Goal: Transaction & Acquisition: Purchase product/service

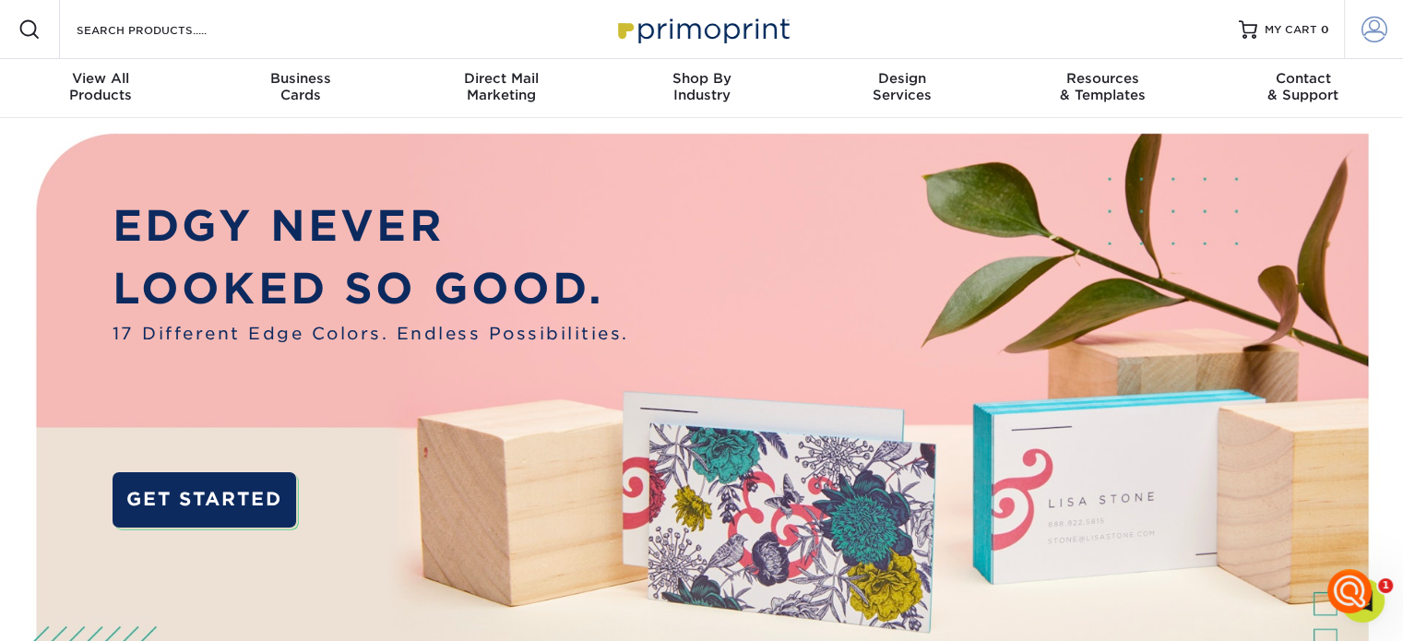
type input "[EMAIL_ADDRESS][DOMAIN_NAME]"
click at [1374, 26] on span at bounding box center [1375, 30] width 26 height 26
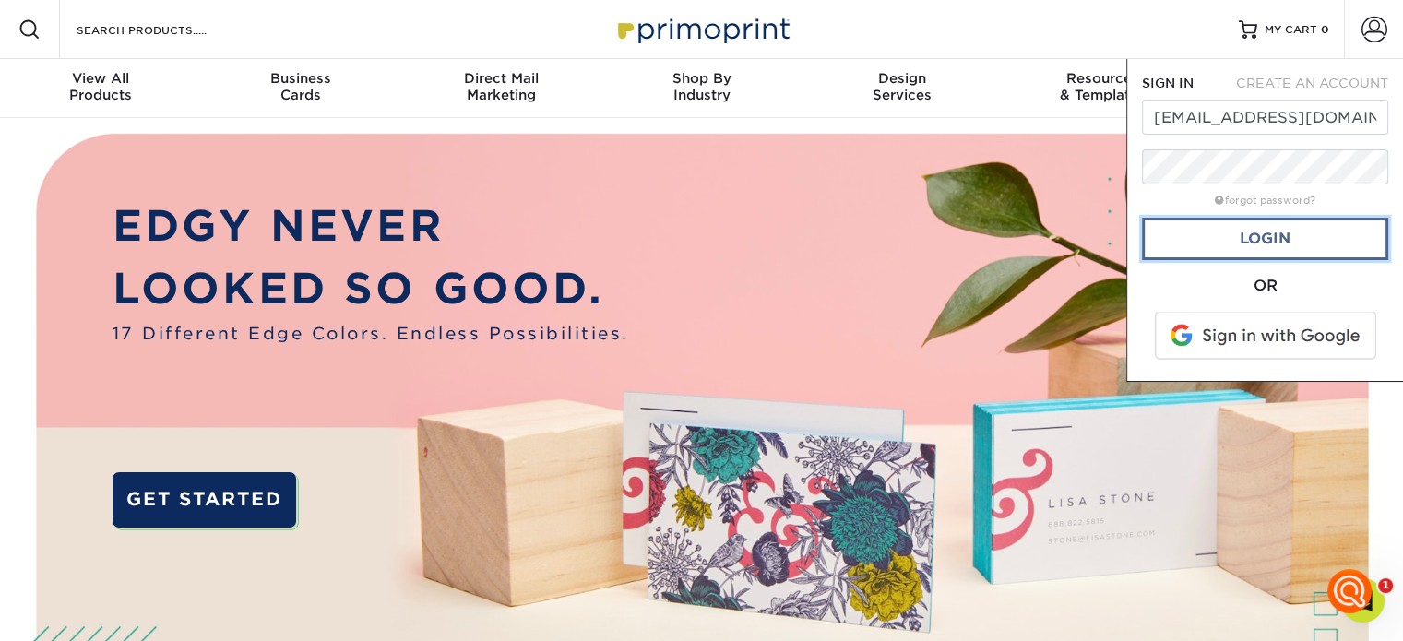
click at [1320, 249] on link "Login" at bounding box center [1265, 239] width 246 height 42
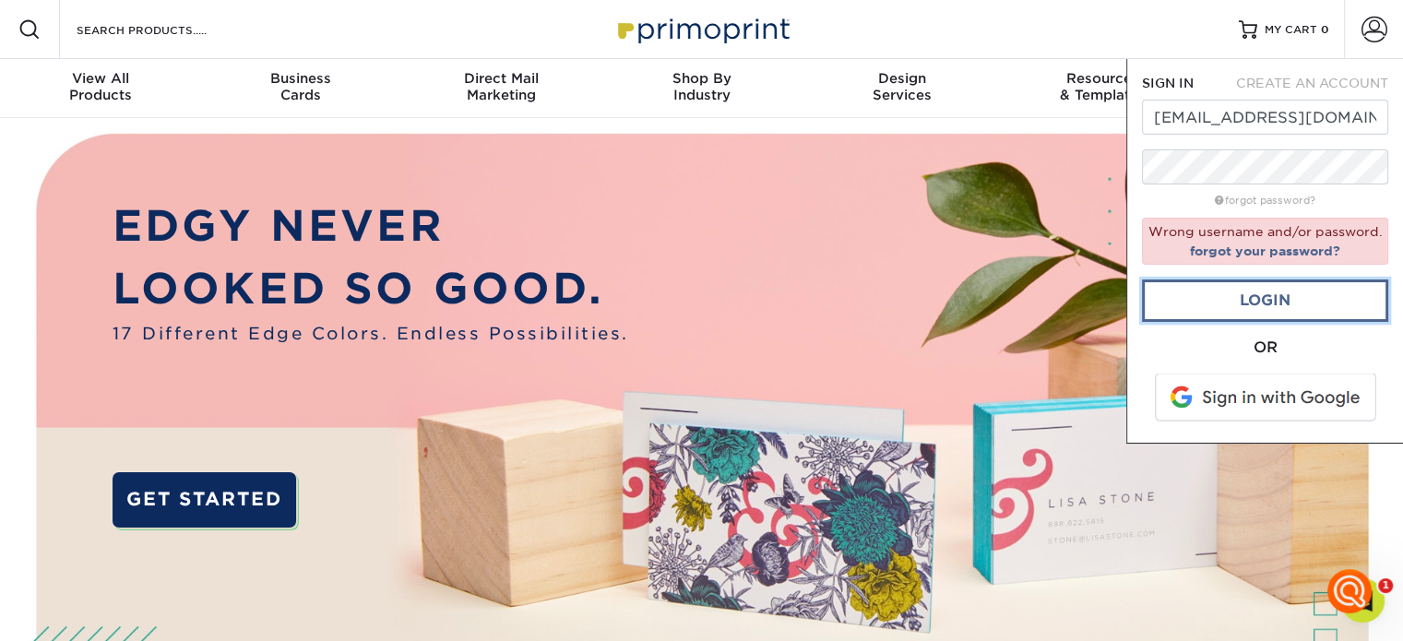
click at [1273, 290] on link "Login" at bounding box center [1265, 301] width 246 height 42
click at [1313, 396] on span at bounding box center [1266, 398] width 235 height 48
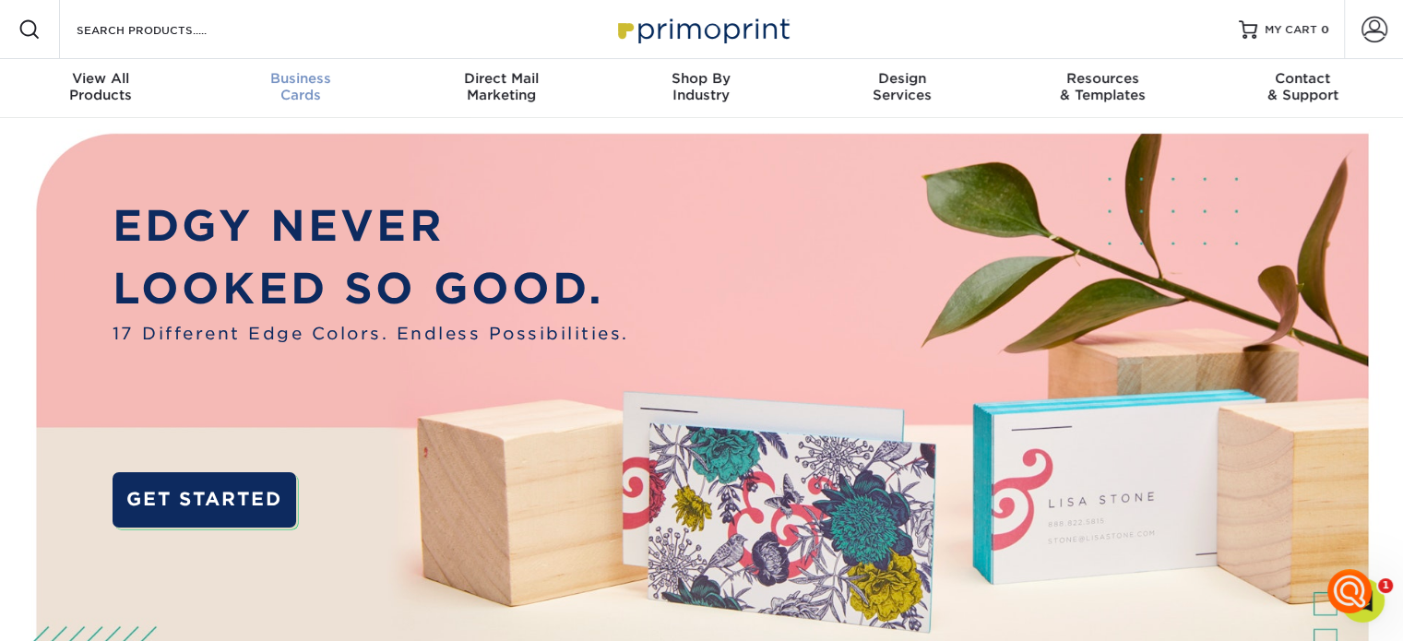
scroll to position [1, 0]
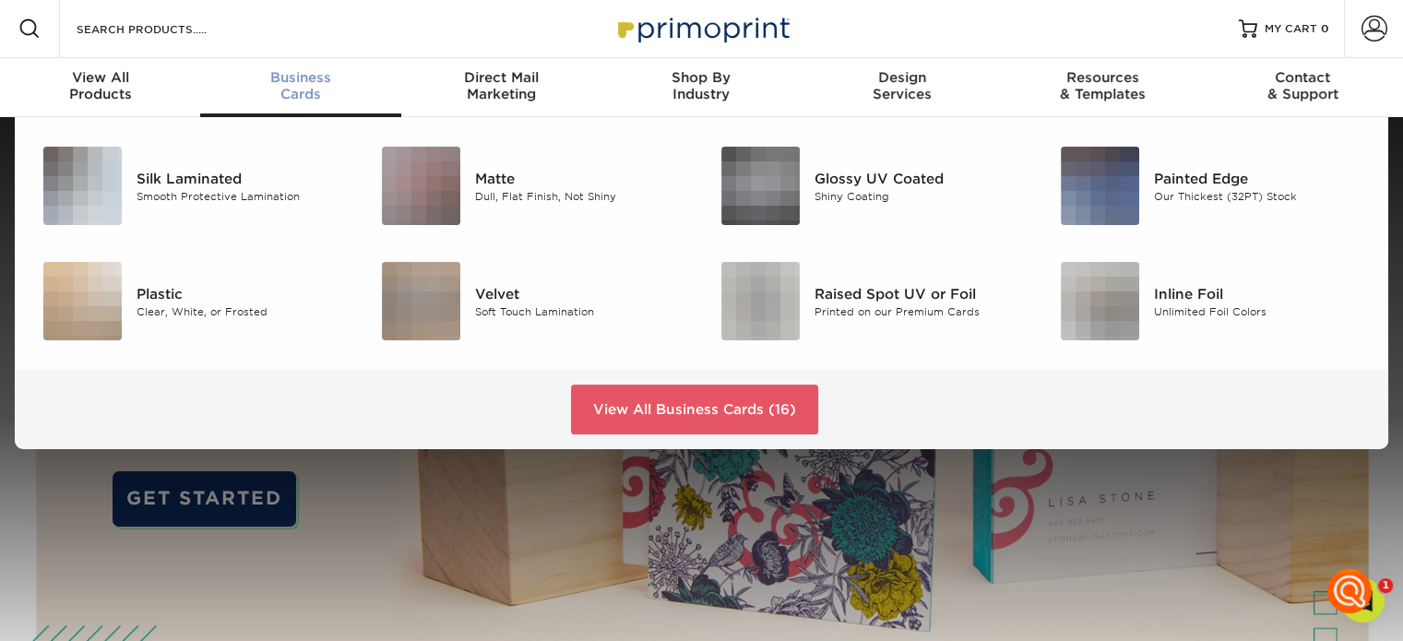
click at [317, 93] on div "Business Cards" at bounding box center [300, 85] width 200 height 33
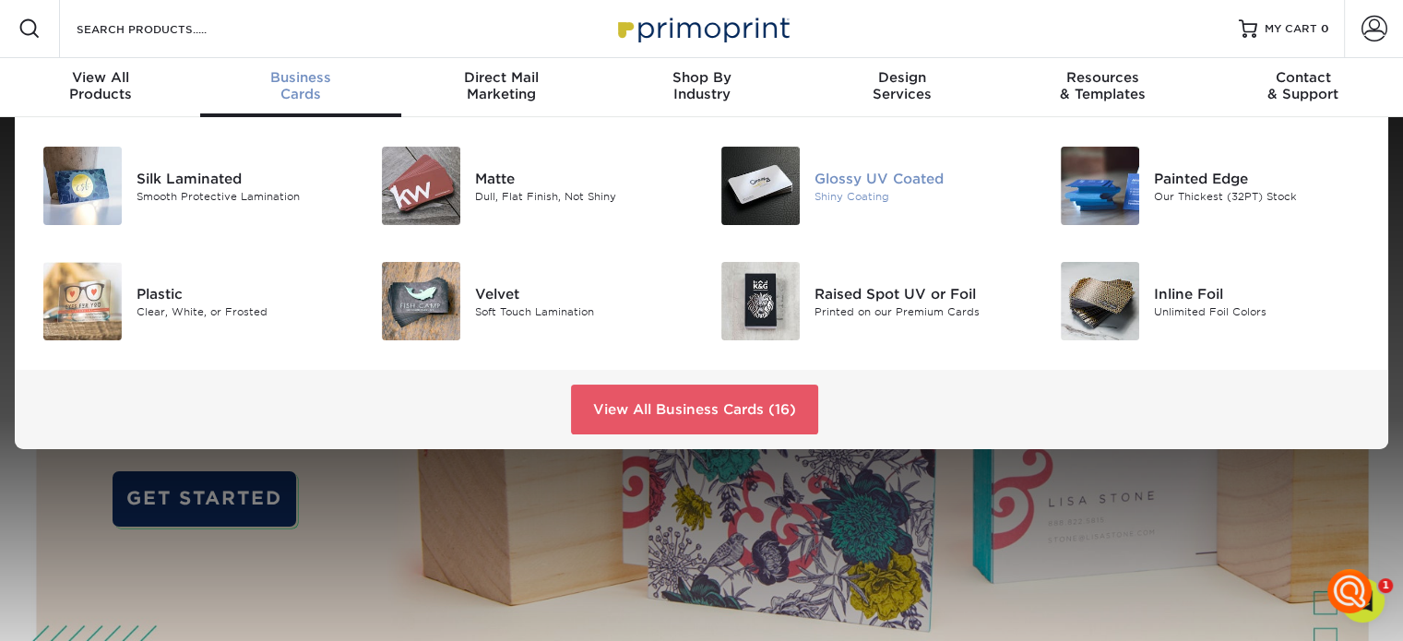
click at [755, 179] on img at bounding box center [760, 186] width 78 height 78
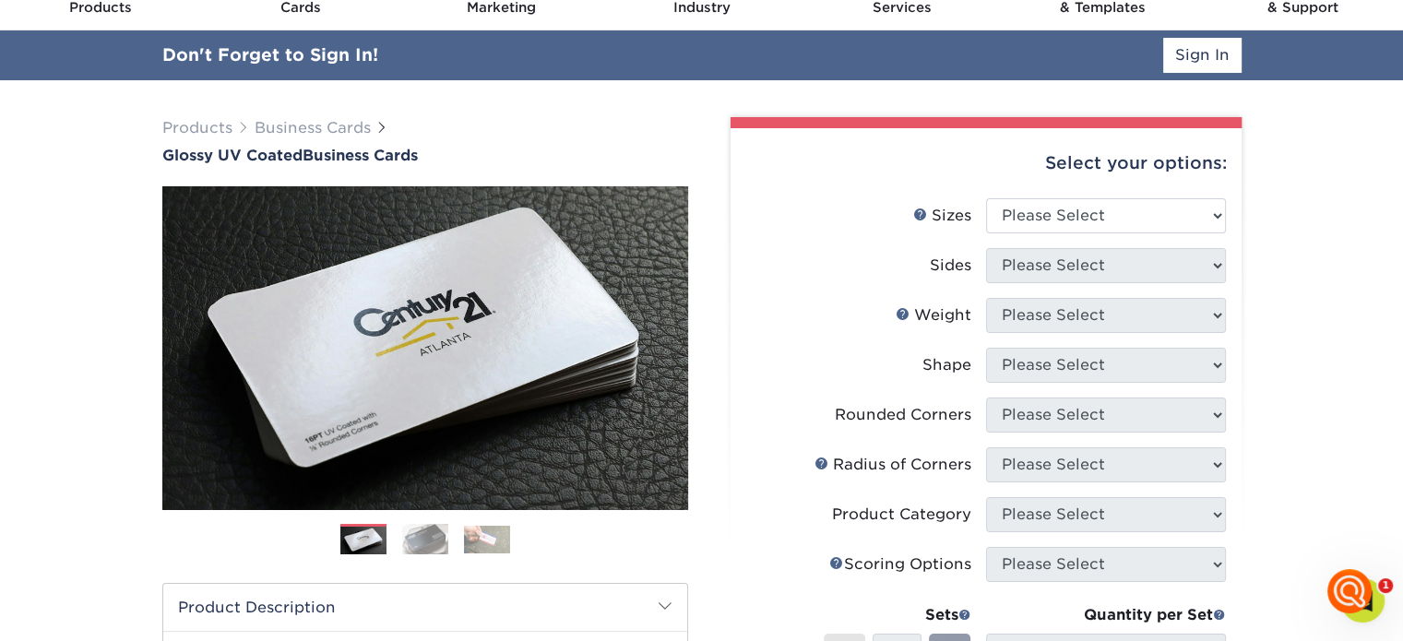
scroll to position [92, 0]
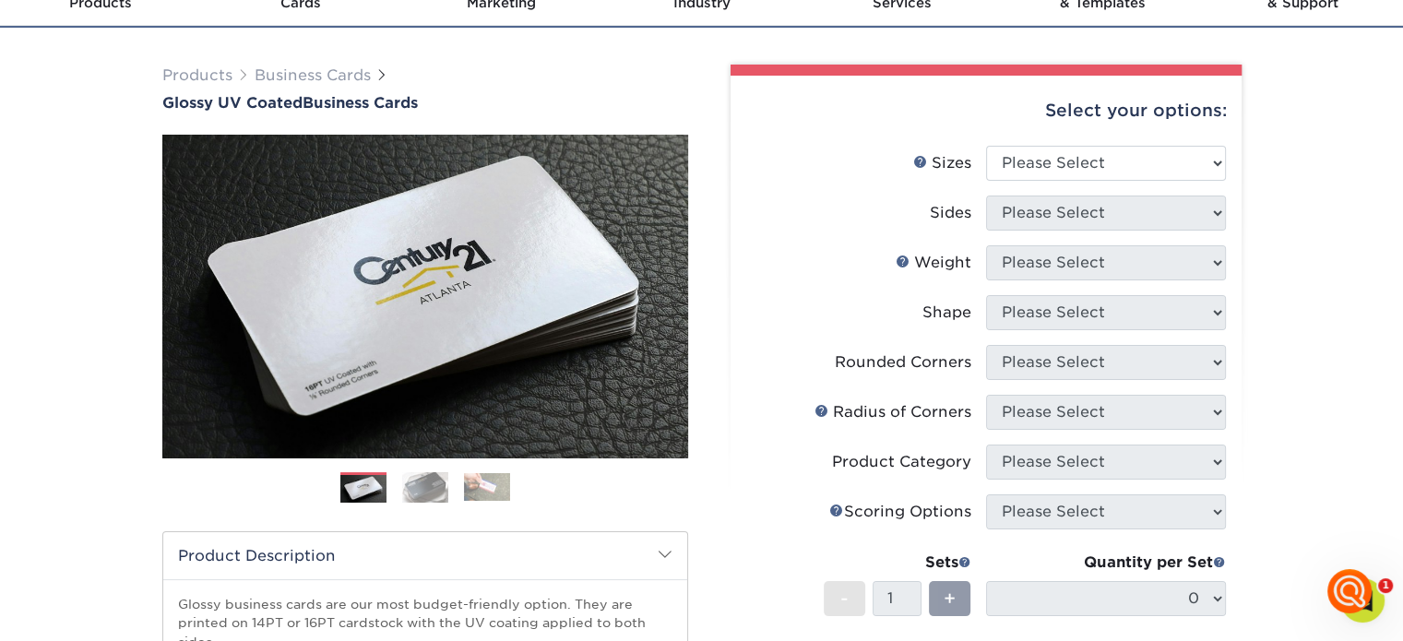
click at [1221, 261] on ul "Sizes Help Sizes Please Select 1.5" x 3.5" - Mini 1.75" x 3.5" - Mini 2" x 2" -…" at bounding box center [986, 445] width 482 height 599
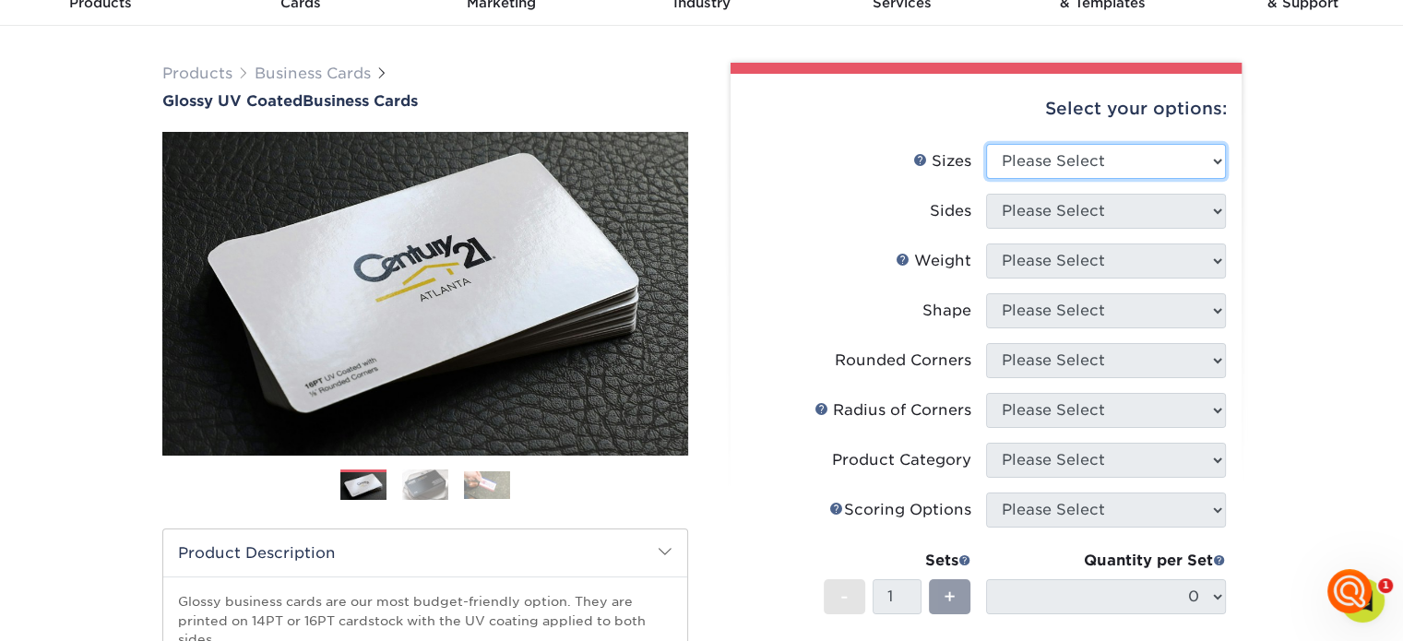
click at [1214, 158] on select "Please Select 1.5" x 3.5" - Mini 1.75" x 3.5" - Mini 2" x 2" - Square 2" x 3" -…" at bounding box center [1106, 161] width 240 height 35
select select "2.00x3.50"
click at [986, 144] on select "Please Select 1.5" x 3.5" - Mini 1.75" x 3.5" - Mini 2" x 2" - Square 2" x 3" -…" at bounding box center [1106, 161] width 240 height 35
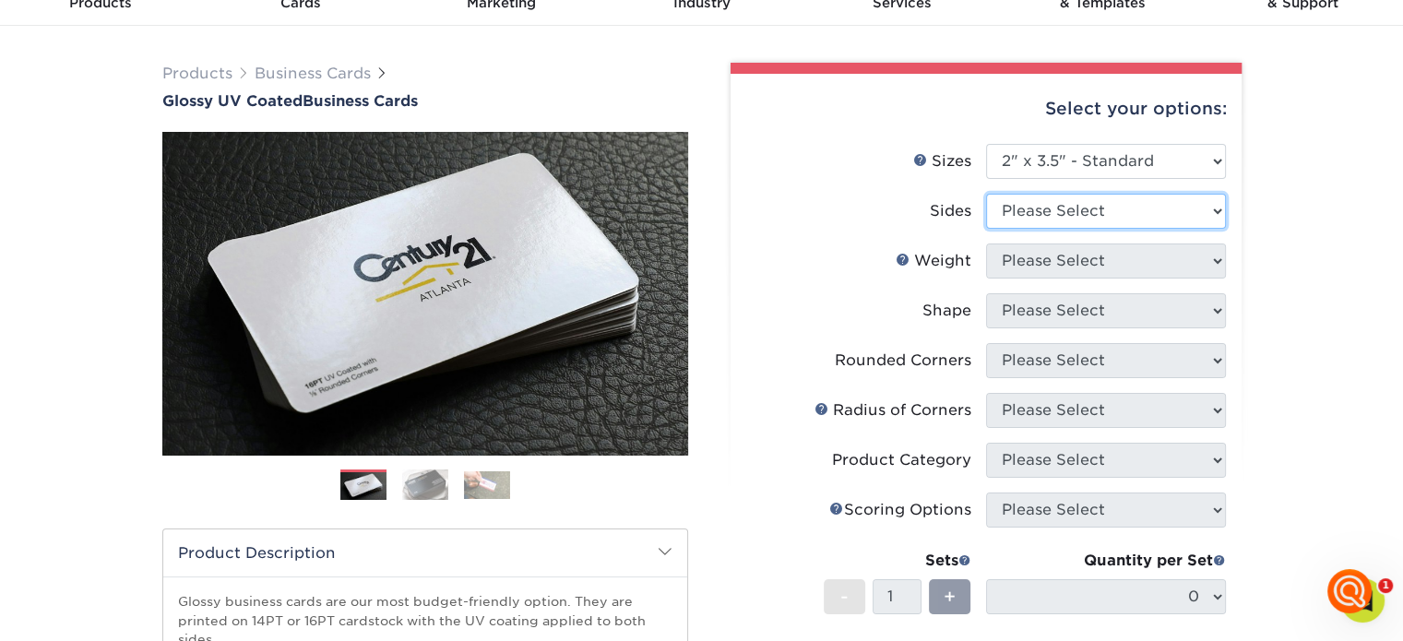
click at [1215, 211] on select "Please Select Print Both Sides Print Front Only" at bounding box center [1106, 211] width 240 height 35
select select "13abbda7-1d64-4f25-8bb2-c179b224825d"
click at [986, 194] on select "Please Select Print Both Sides Print Front Only" at bounding box center [1106, 211] width 240 height 35
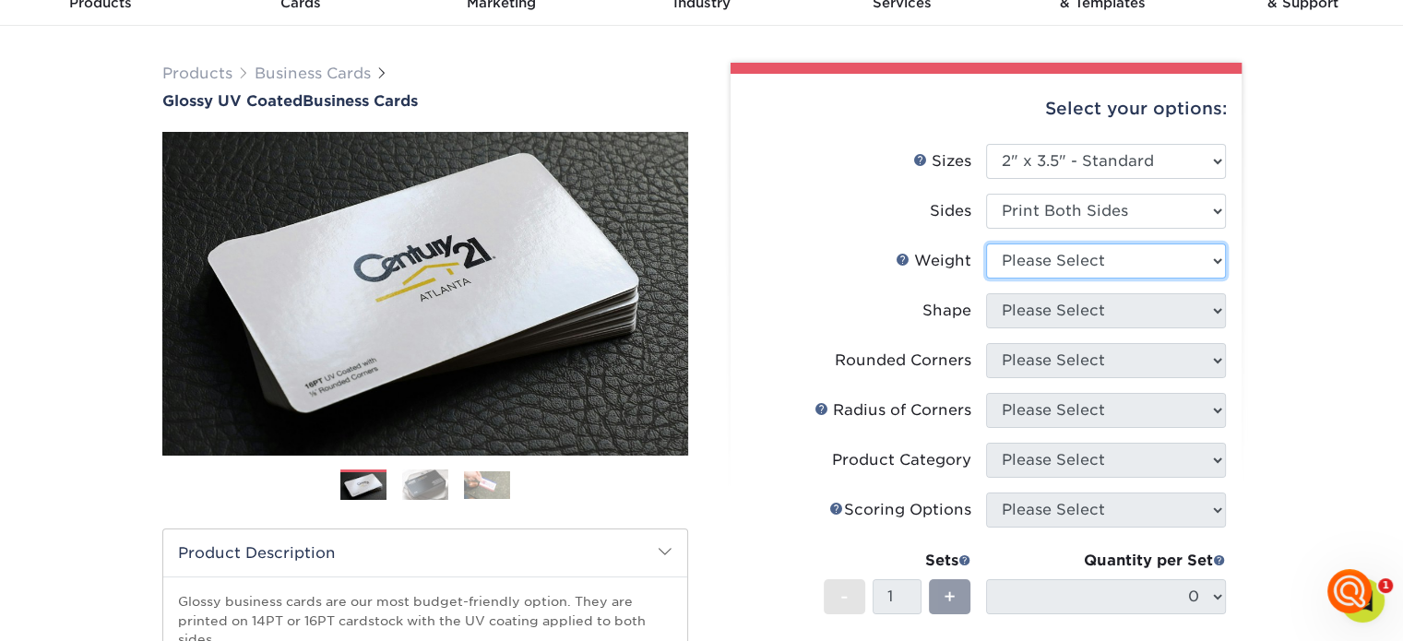
click at [1219, 258] on select "Please Select 16PT 14PT" at bounding box center [1106, 261] width 240 height 35
select select "16PT"
click at [986, 244] on select "Please Select 16PT 14PT" at bounding box center [1106, 261] width 240 height 35
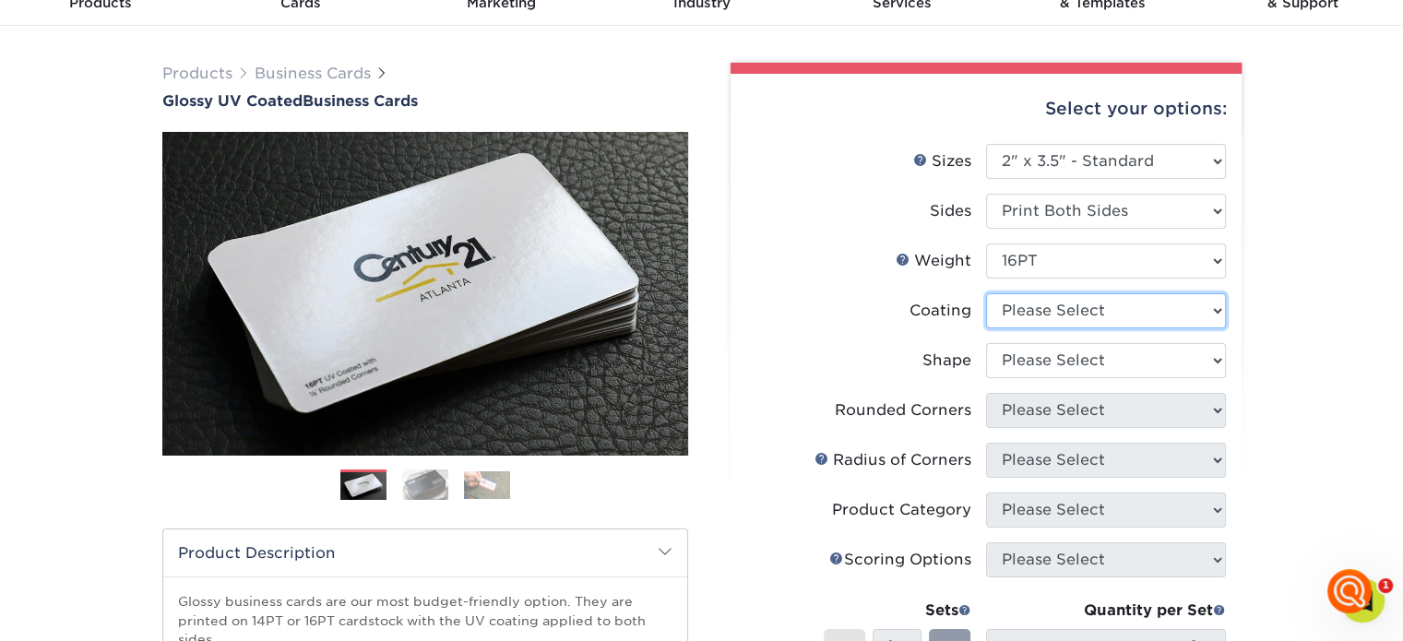
click at [1214, 305] on select at bounding box center [1106, 310] width 240 height 35
select select "1e8116af-acfc-44b1-83dc-8181aa338834"
click at [986, 293] on select at bounding box center [1106, 310] width 240 height 35
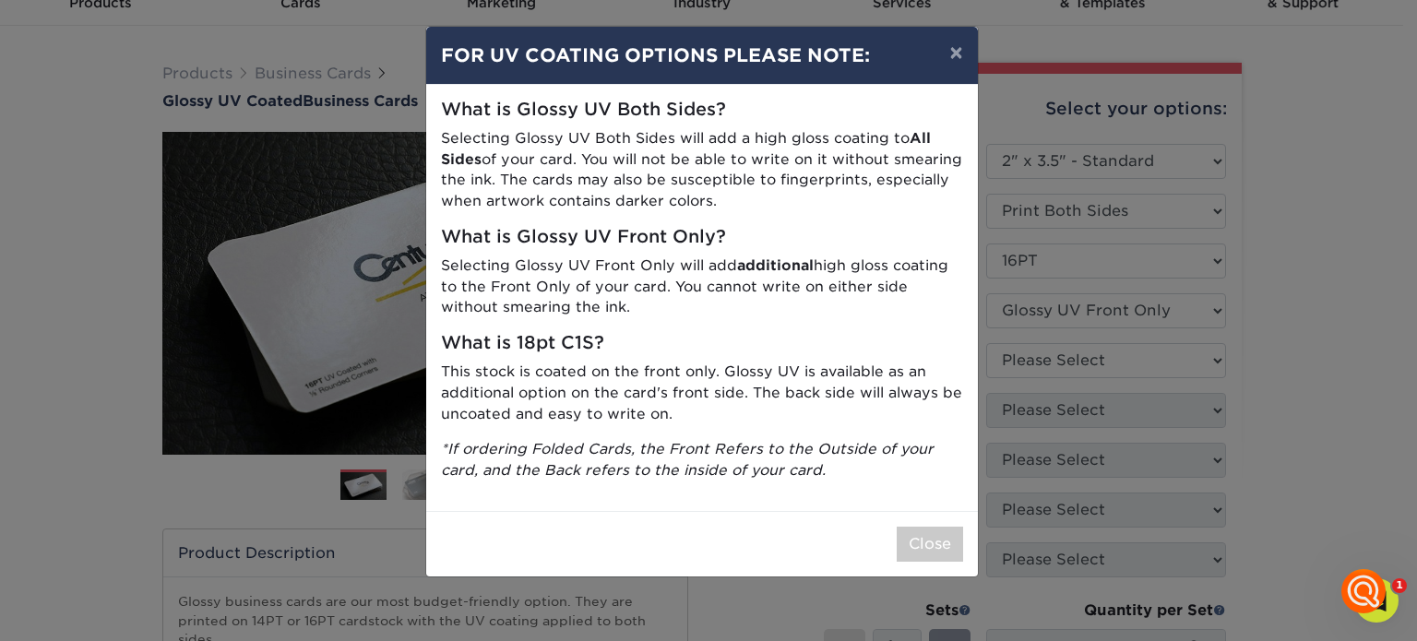
click at [664, 237] on h5 "What is Glossy UV Front Only?" at bounding box center [702, 237] width 522 height 21
drag, startPoint x: 933, startPoint y: 544, endPoint x: 944, endPoint y: 501, distance: 44.7
click at [933, 543] on button "Close" at bounding box center [930, 544] width 66 height 35
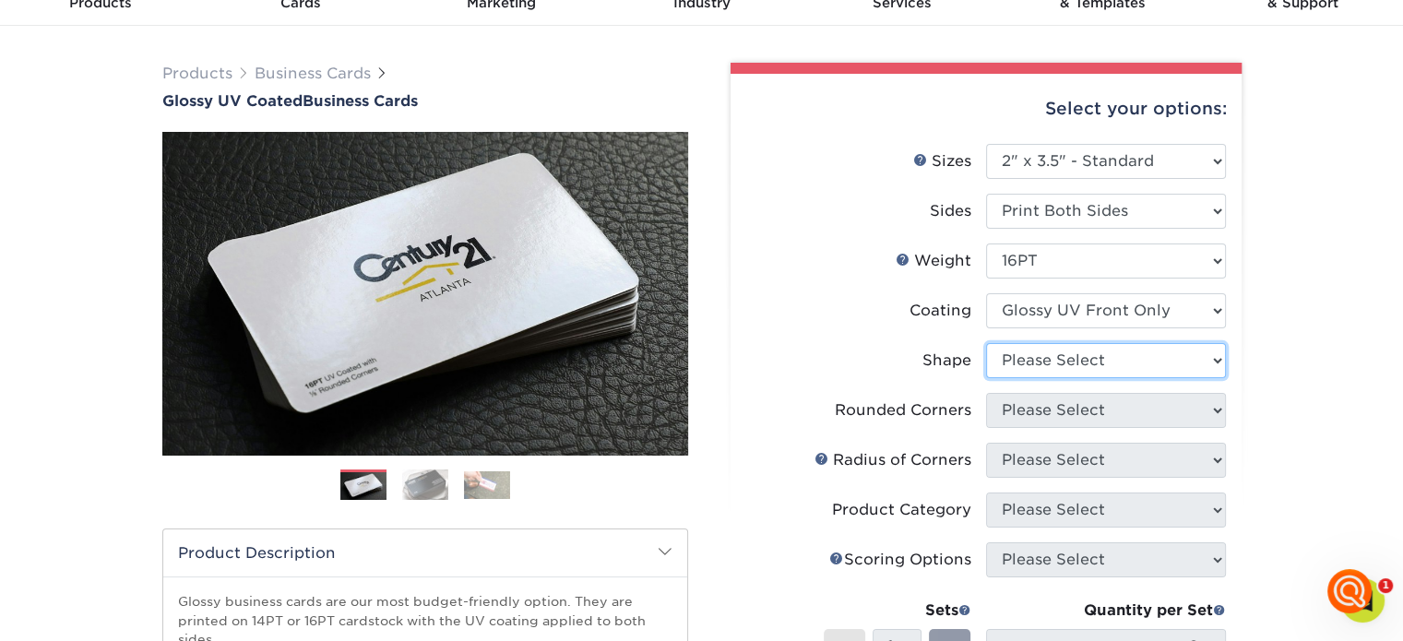
click at [1218, 353] on select "Please Select Standard" at bounding box center [1106, 360] width 240 height 35
select select "standard"
click at [986, 343] on select "Please Select Standard" at bounding box center [1106, 360] width 240 height 35
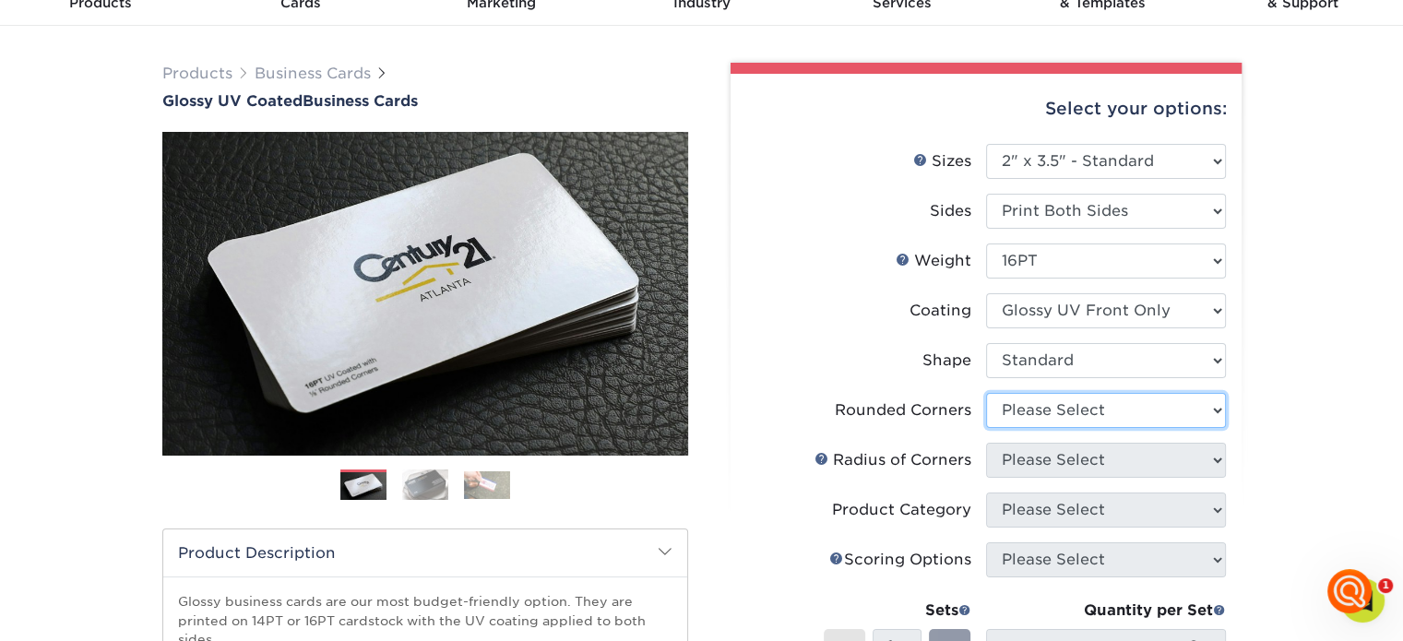
click at [1219, 408] on select "Please Select Yes - Round 2 Corners Yes - Round 4 Corners No" at bounding box center [1106, 410] width 240 height 35
select select "7672df9e-0e0a-464d-8e1f-920c575e4da3"
click at [986, 393] on select "Please Select Yes - Round 2 Corners Yes - Round 4 Corners No" at bounding box center [1106, 410] width 240 height 35
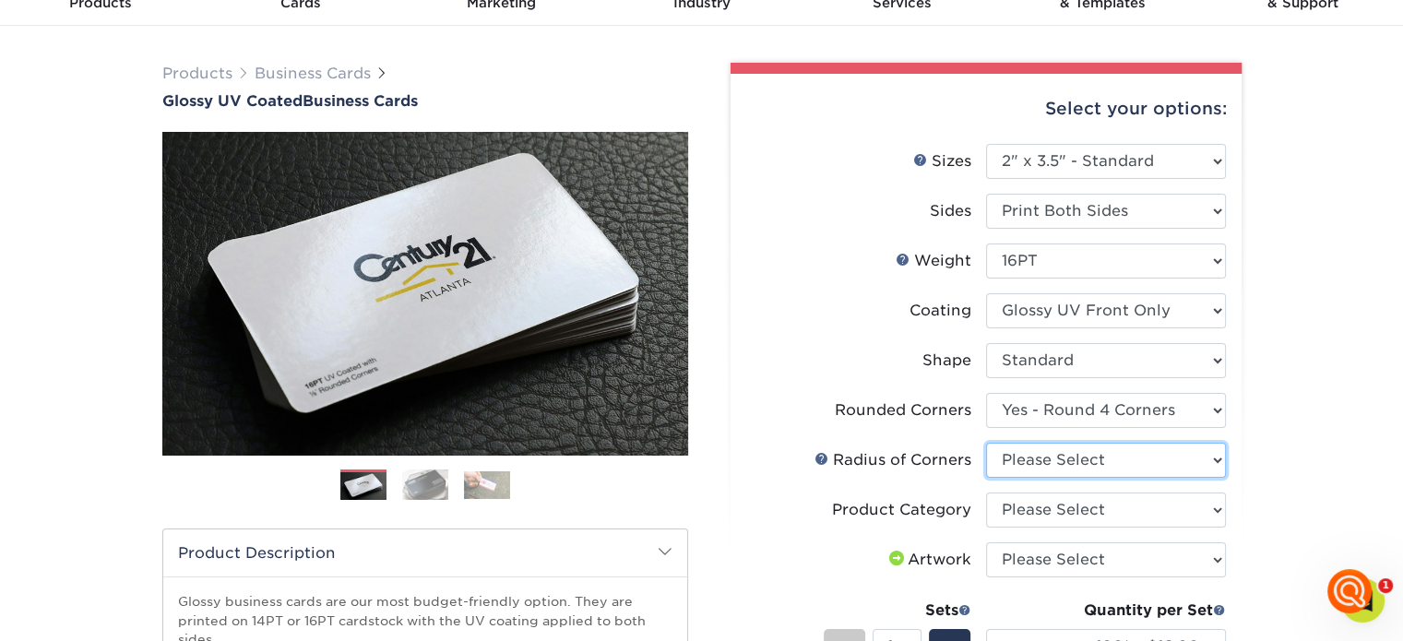
click at [1216, 457] on select "Please Select Rounded 1/8" Rounded 1/4"" at bounding box center [1106, 460] width 240 height 35
select select "589680c7-ee9a-431b-9d12-d7aeb1386a97"
click at [986, 443] on select "Please Select Rounded 1/8" Rounded 1/4"" at bounding box center [1106, 460] width 240 height 35
click at [1215, 499] on select "Please Select Business Cards" at bounding box center [1106, 510] width 240 height 35
select select "3b5148f1-0588-4f88-a218-97bcfdce65c1"
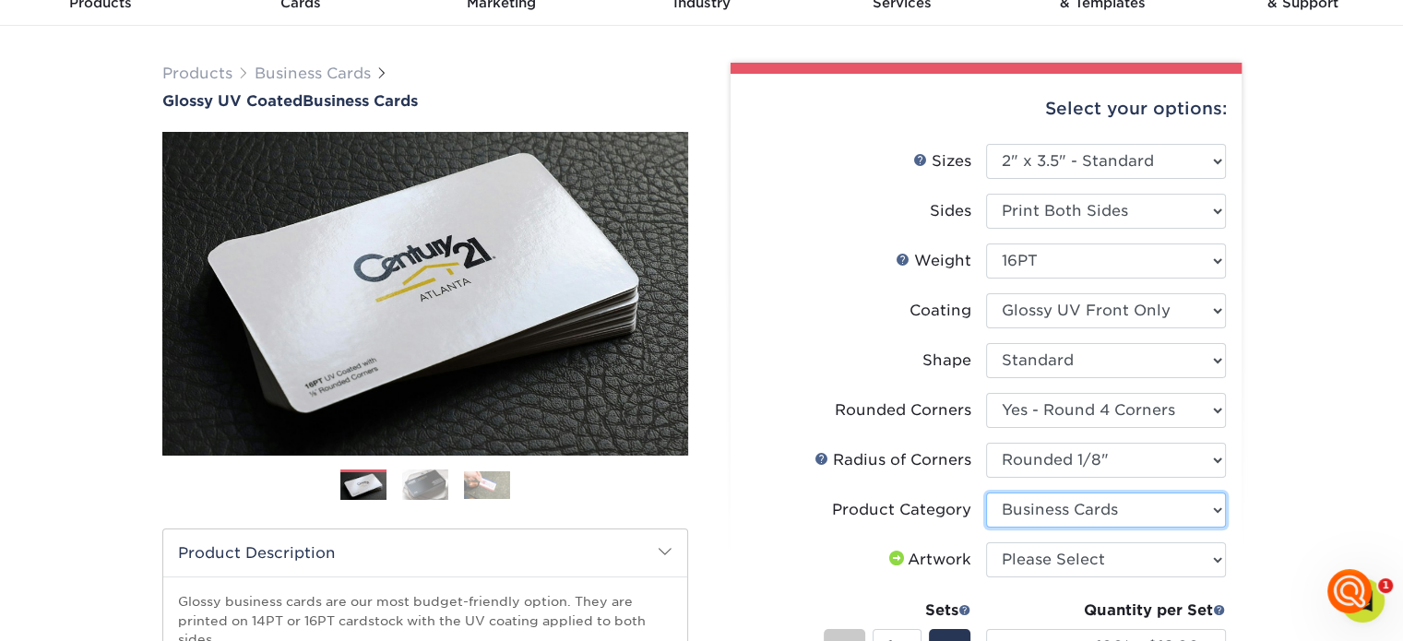
click at [986, 493] on select "Please Select Business Cards" at bounding box center [1106, 510] width 240 height 35
click at [1216, 556] on select "Please Select I will upload files I need a design - $100" at bounding box center [1106, 559] width 240 height 35
select select "upload"
click at [986, 542] on select "Please Select I will upload files I need a design - $100" at bounding box center [1106, 559] width 240 height 35
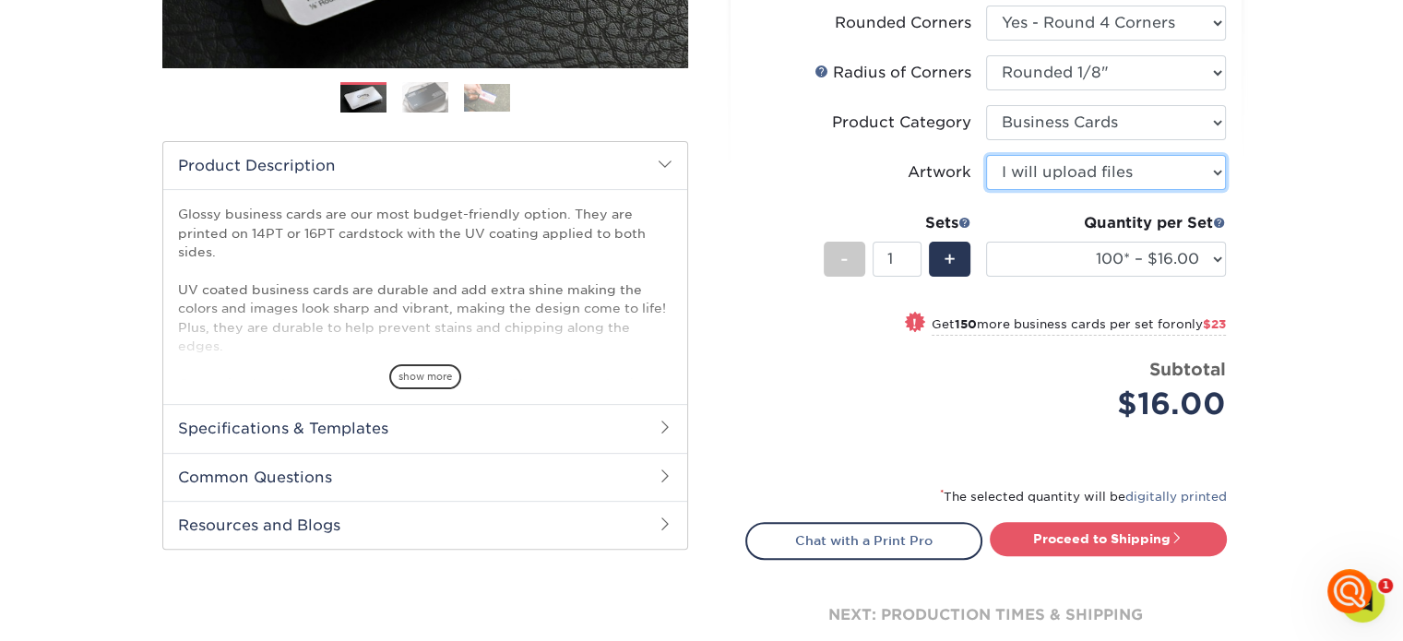
scroll to position [553, 0]
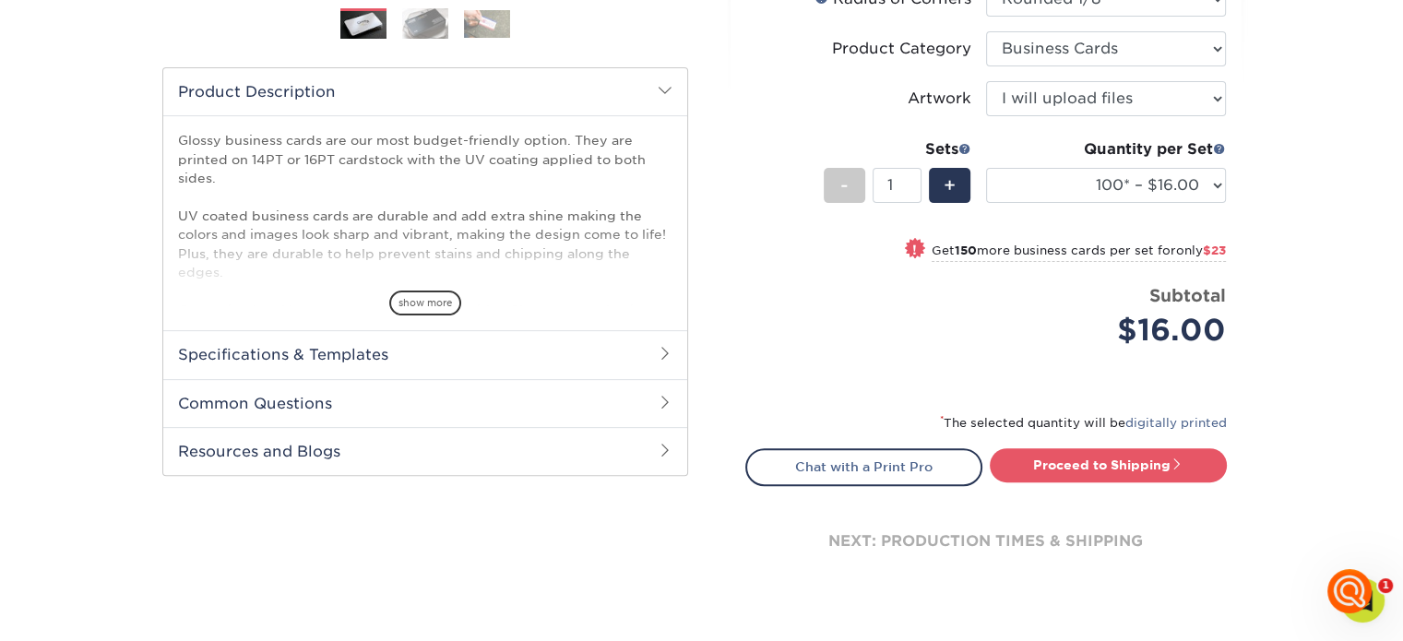
click at [436, 303] on span "show more" at bounding box center [425, 303] width 72 height 25
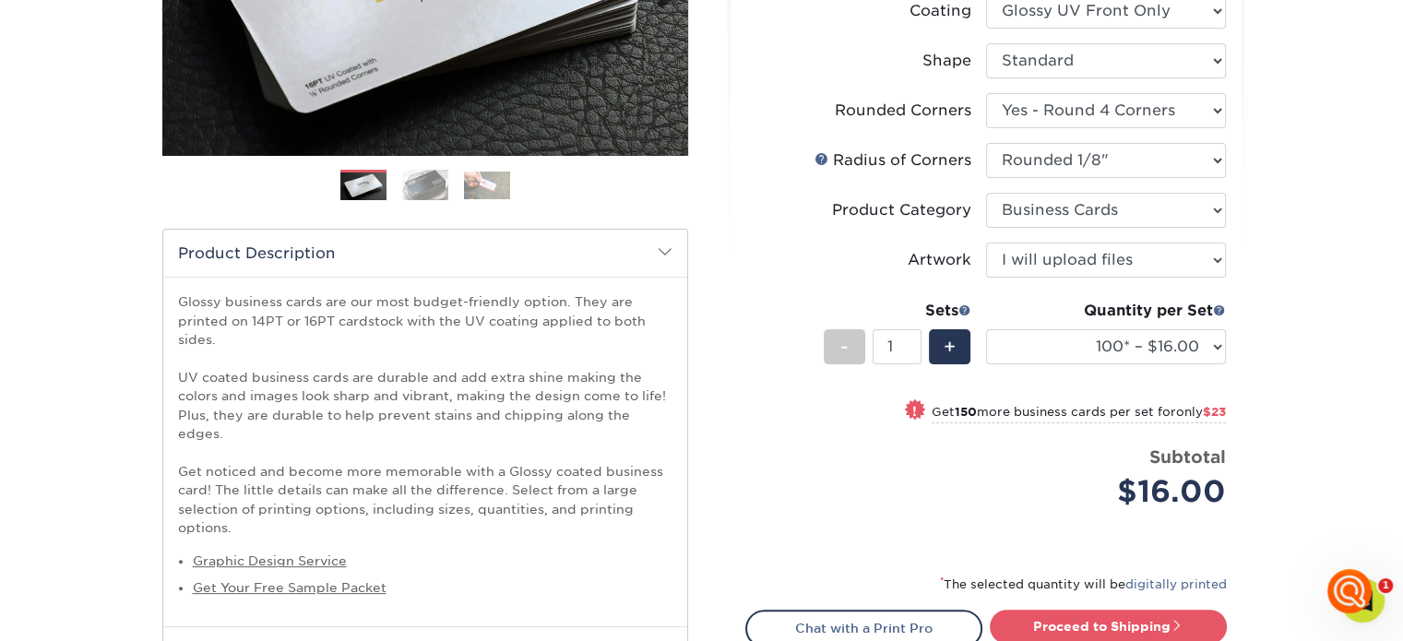
scroll to position [0, 0]
